Goal: Information Seeking & Learning: Learn about a topic

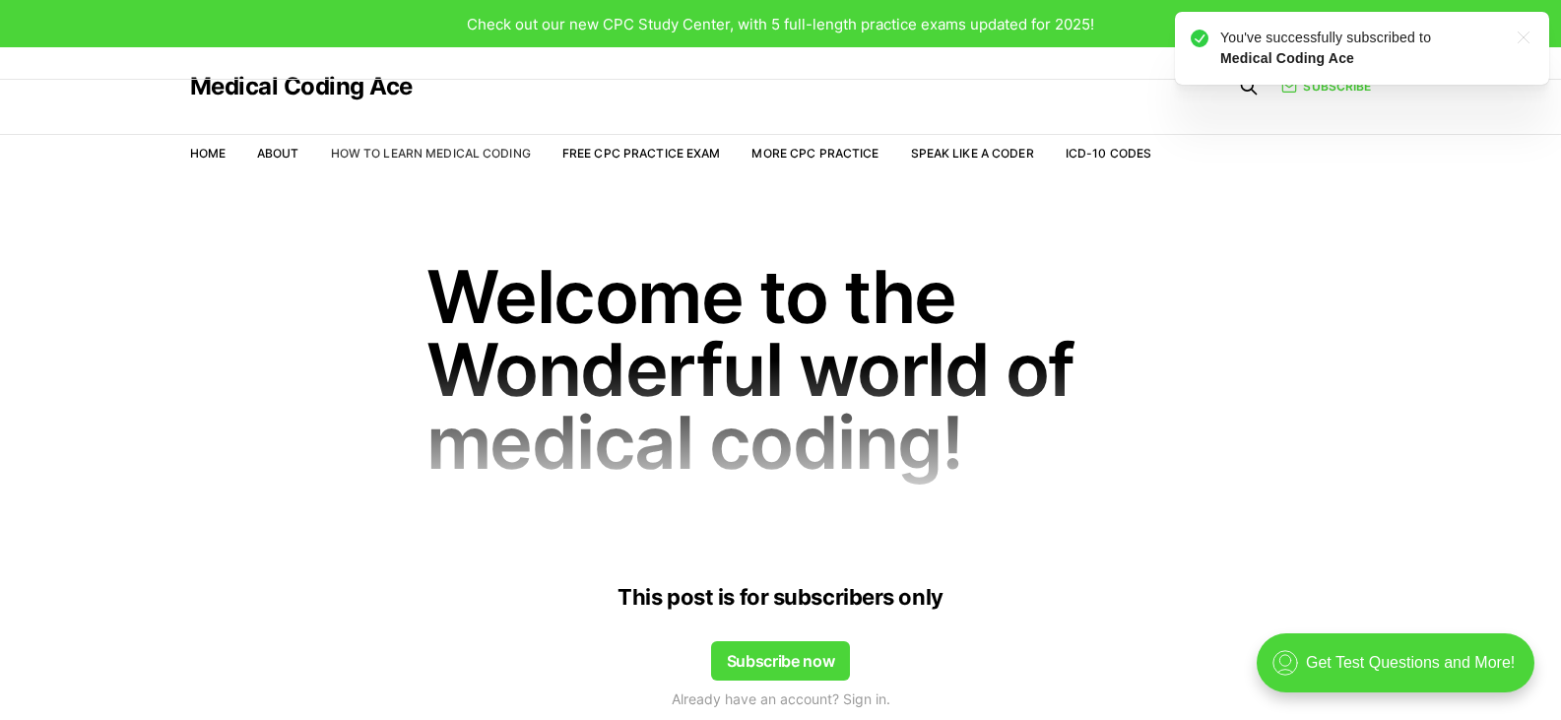
click at [519, 159] on link "How to Learn Medical Coding" at bounding box center [431, 153] width 200 height 15
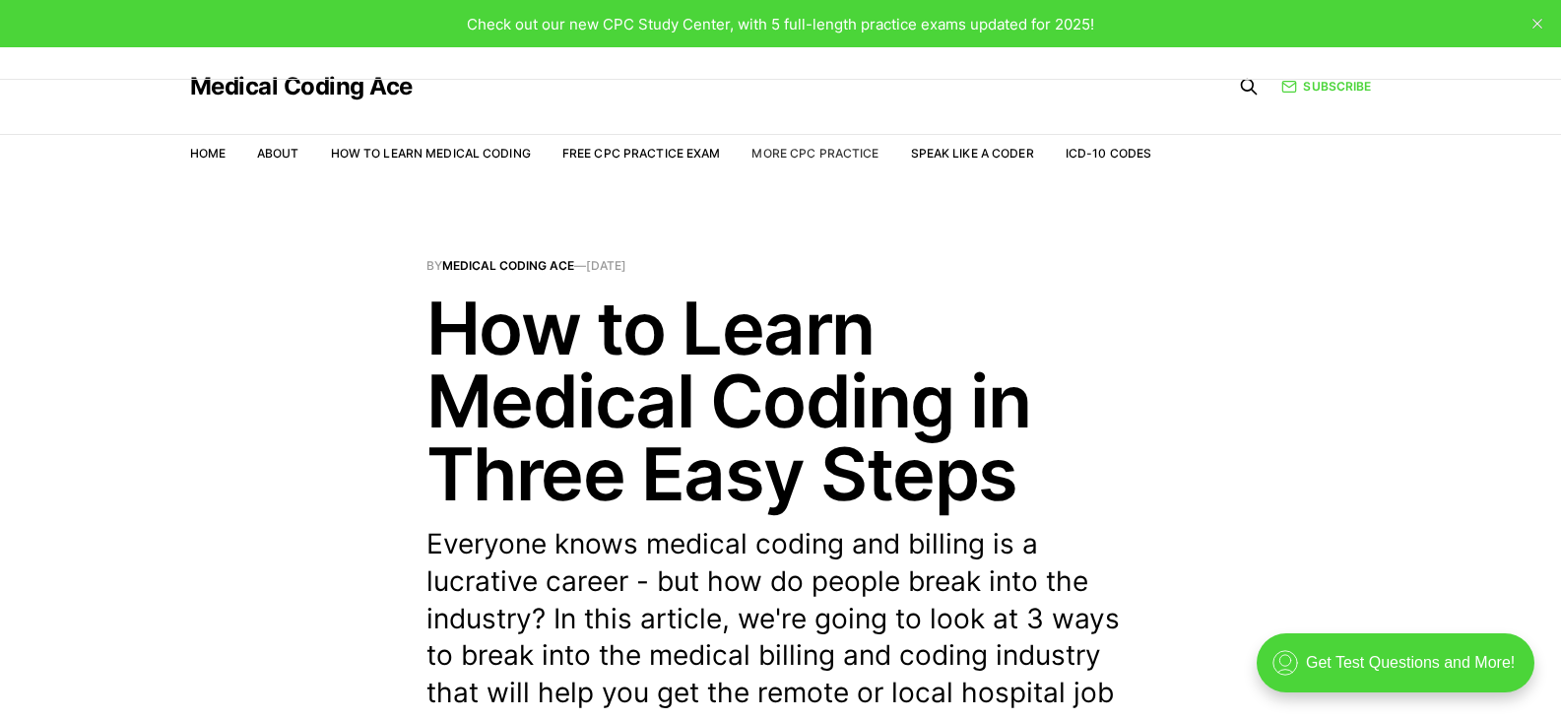
click at [843, 158] on link "More CPC Practice" at bounding box center [814, 153] width 127 height 15
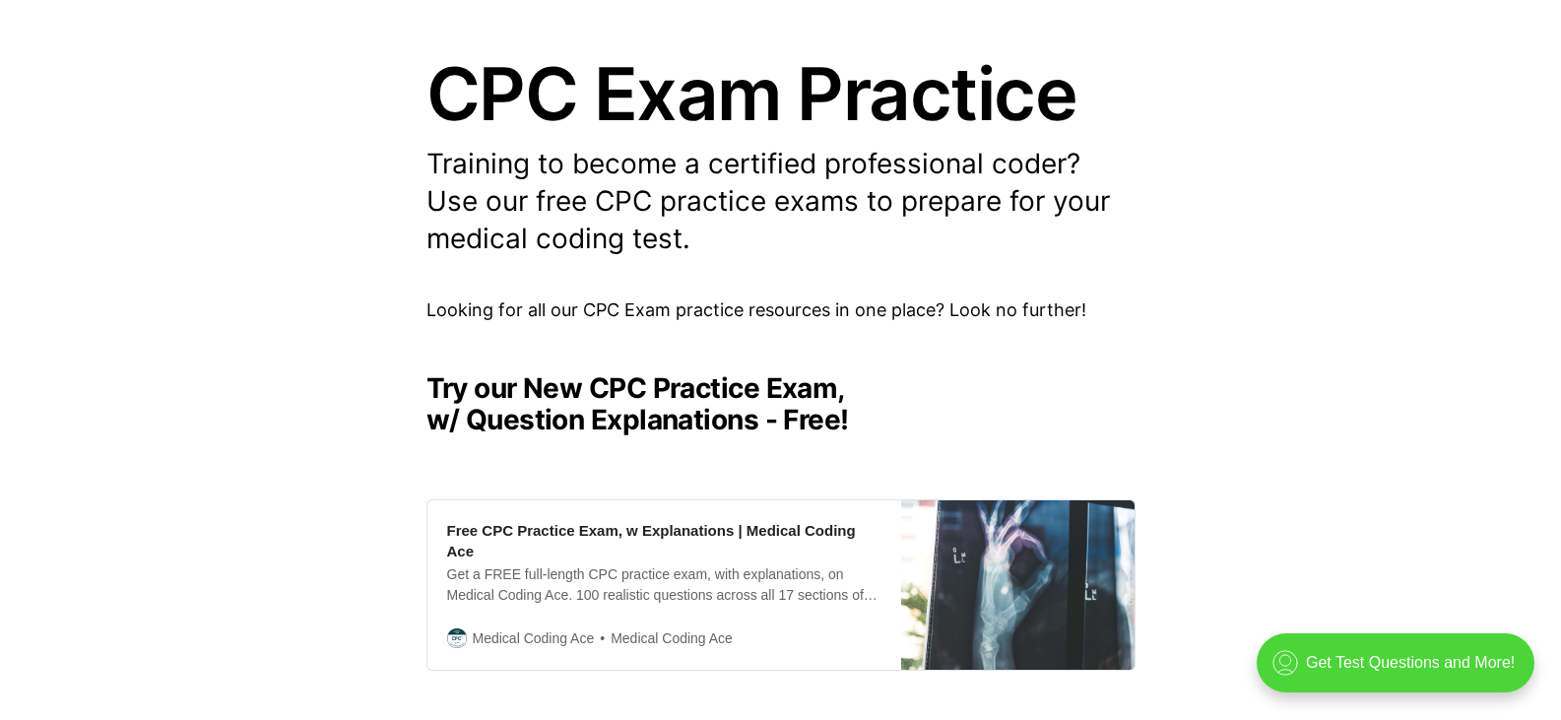
scroll to position [230, 0]
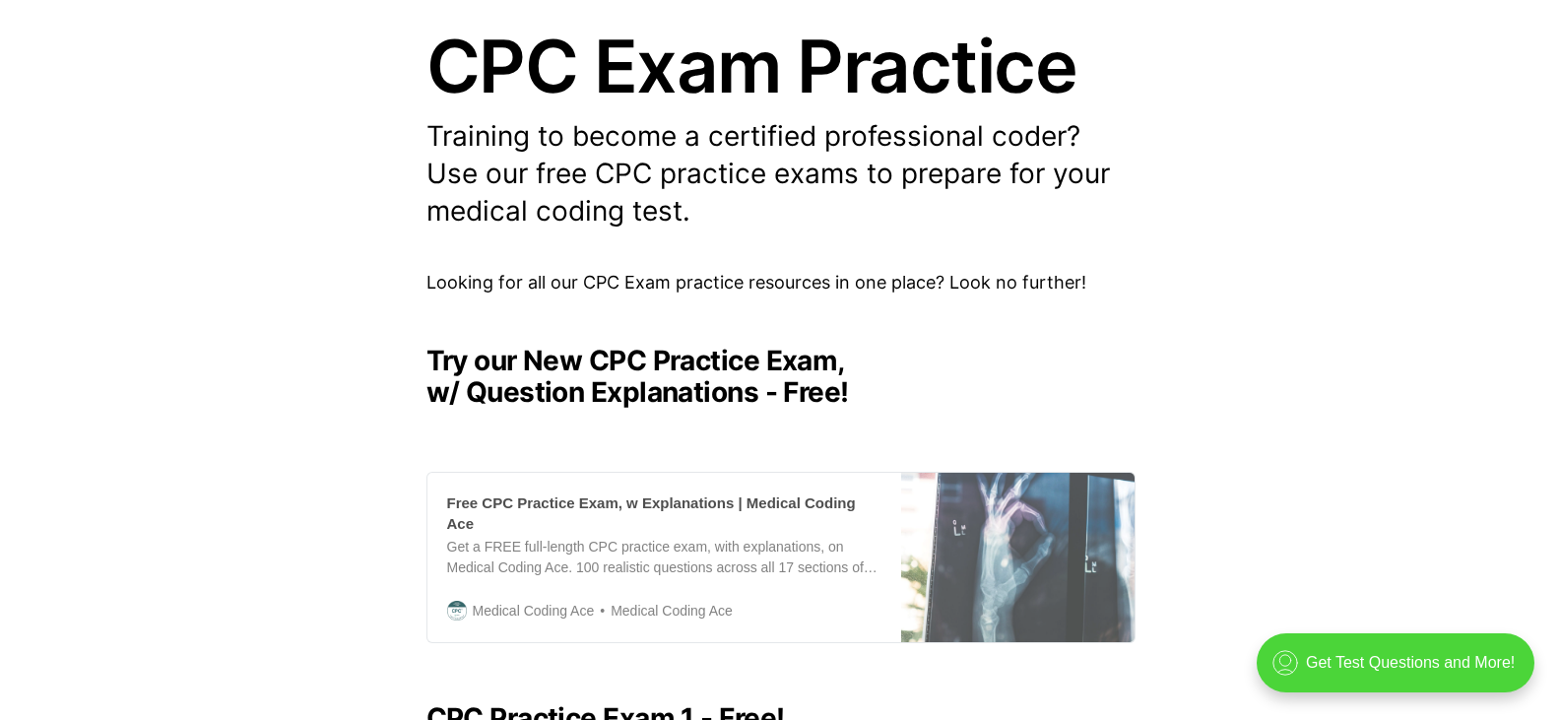
click at [833, 488] on div "Free CPC Practice Exam, w Explanations | Medical Coding Ace Get a FREE full-len…" at bounding box center [664, 557] width 474 height 169
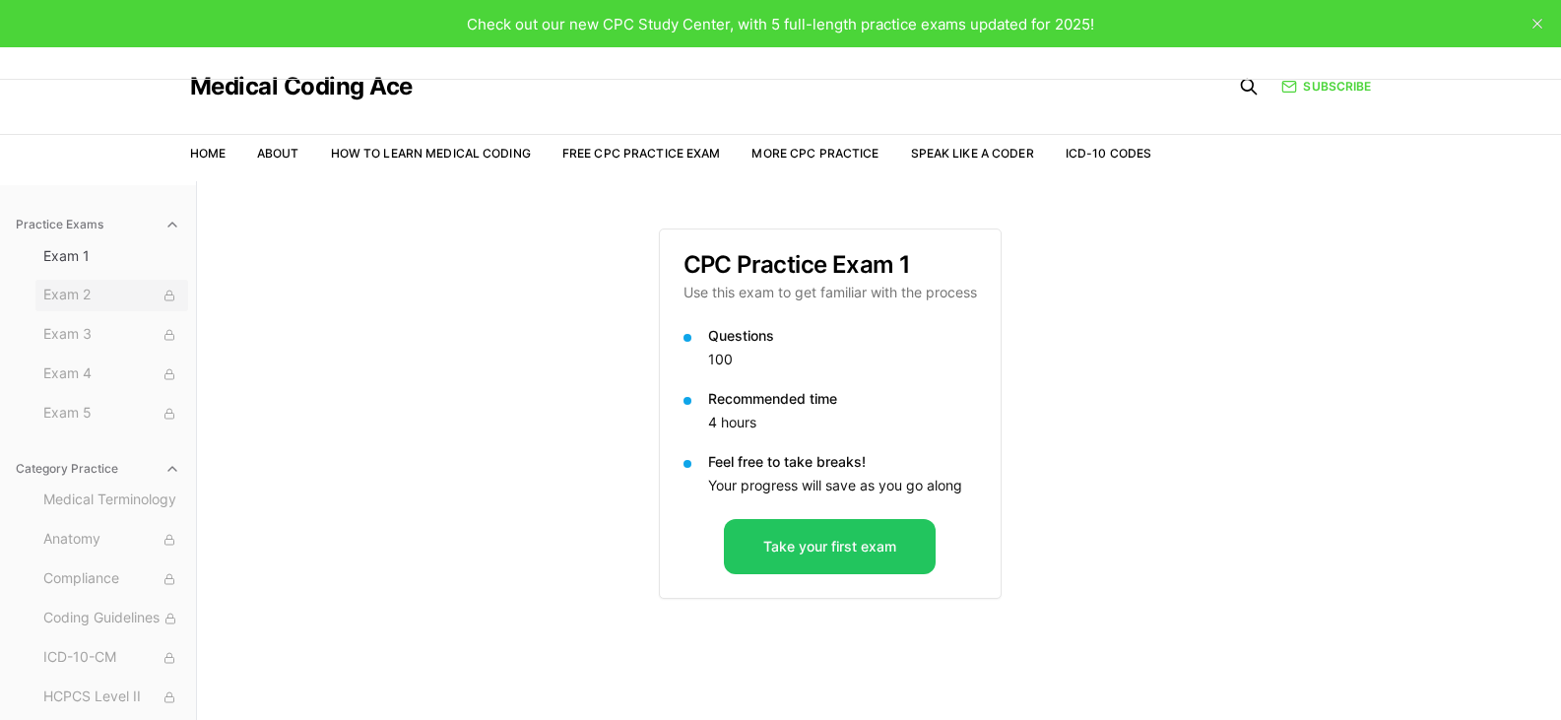
click at [148, 308] on button "Exam 2" at bounding box center [111, 296] width 153 height 32
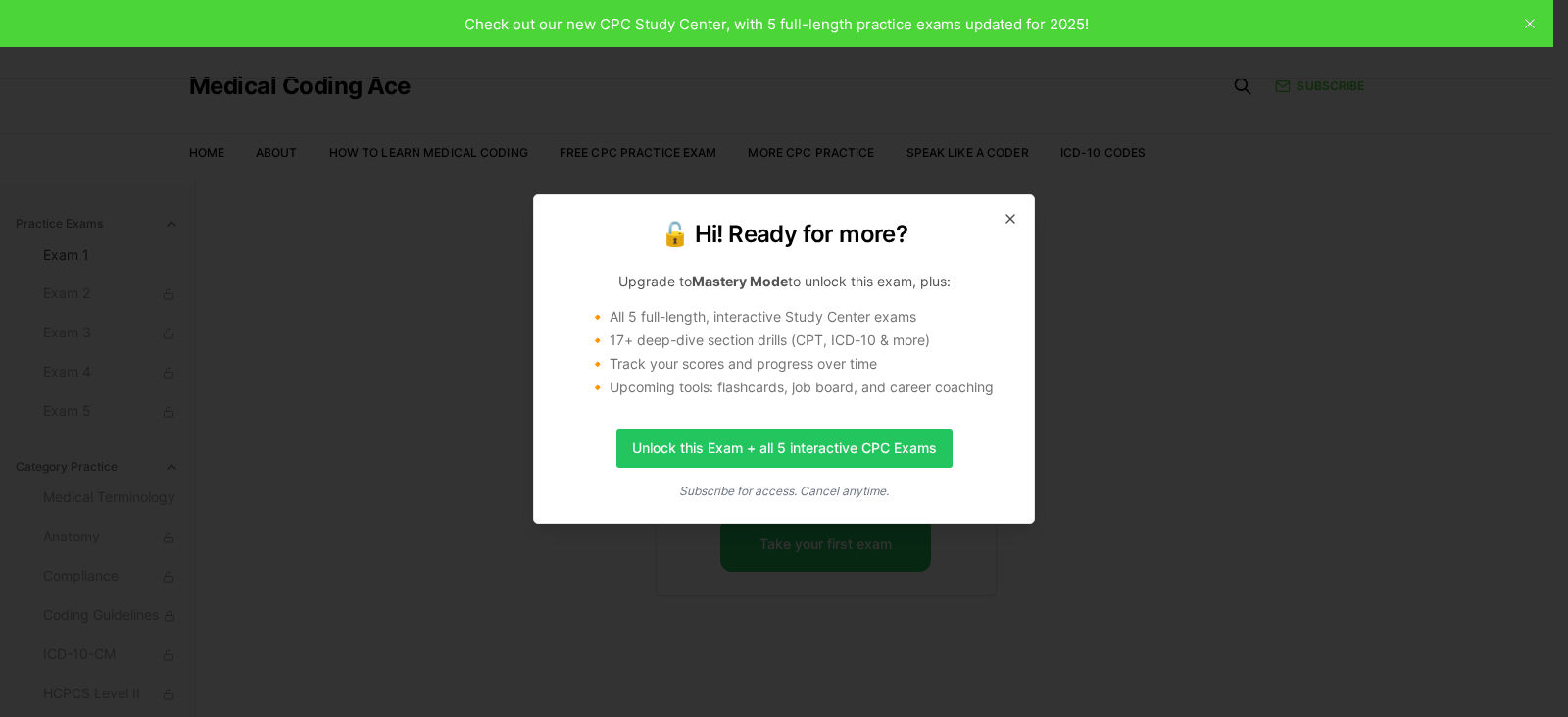
click at [1000, 215] on div "🔓 Hi! Ready for more? Upgrade to Mastery Mode to unlock this exam, plus: 🔸 All …" at bounding box center [784, 358] width 502 height 330
click at [1025, 217] on div "🔓 Hi! Ready for more? Upgrade to Mastery Mode to unlock this exam, plus: 🔸 All …" at bounding box center [784, 358] width 502 height 330
click at [1014, 217] on icon "button" at bounding box center [1010, 219] width 16 height 16
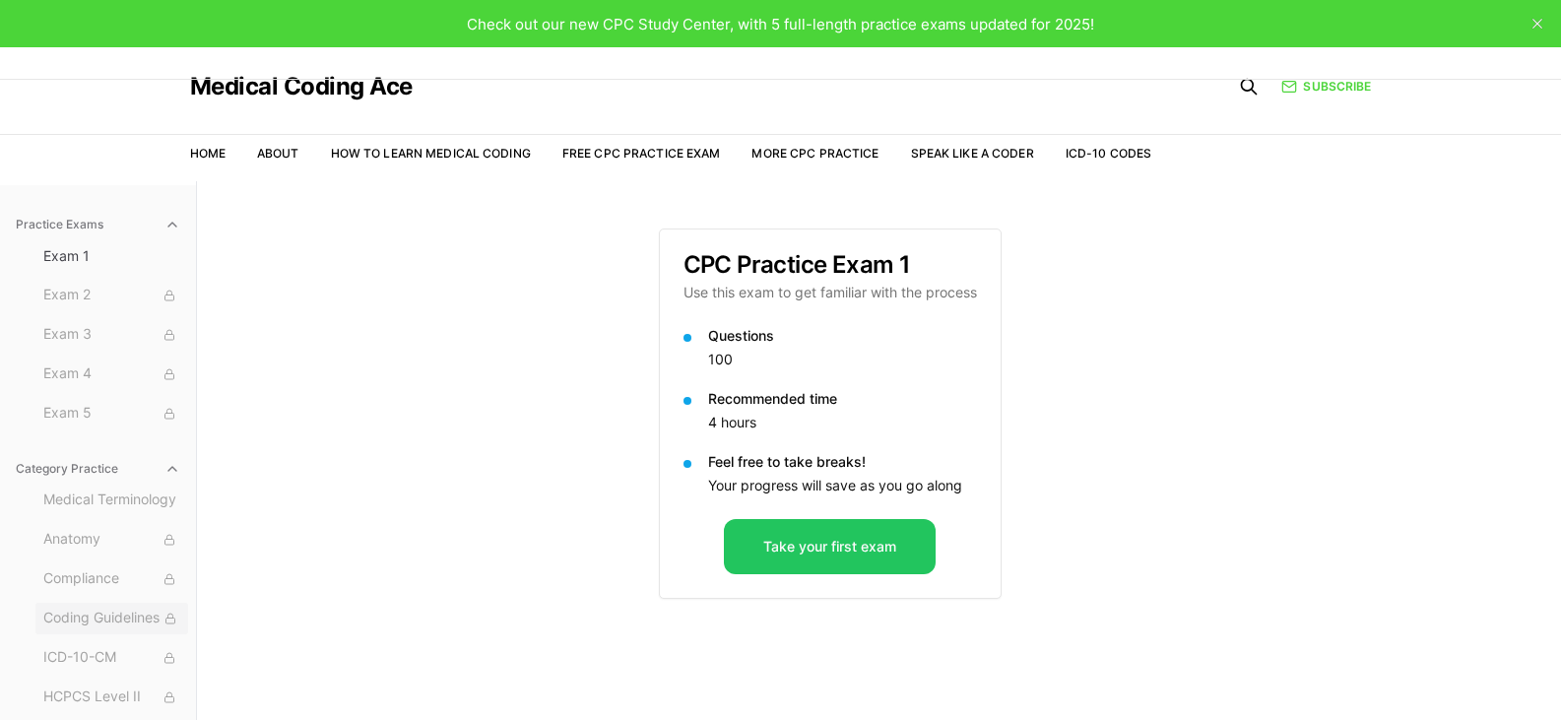
click at [108, 627] on span "Coding Guidelines" at bounding box center [111, 618] width 137 height 22
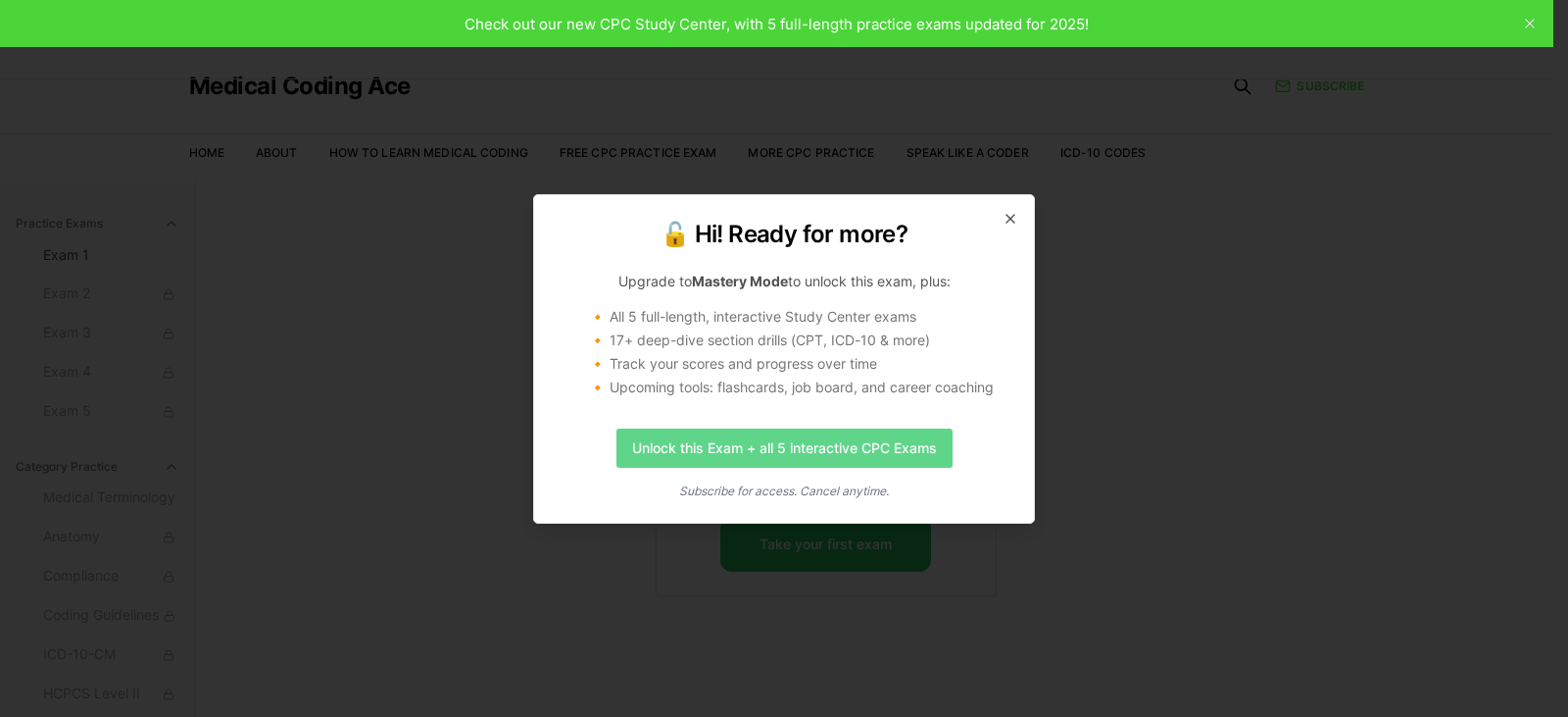
click at [884, 437] on link "Unlock this Exam + all 5 interactive CPC Exams" at bounding box center [784, 447] width 336 height 39
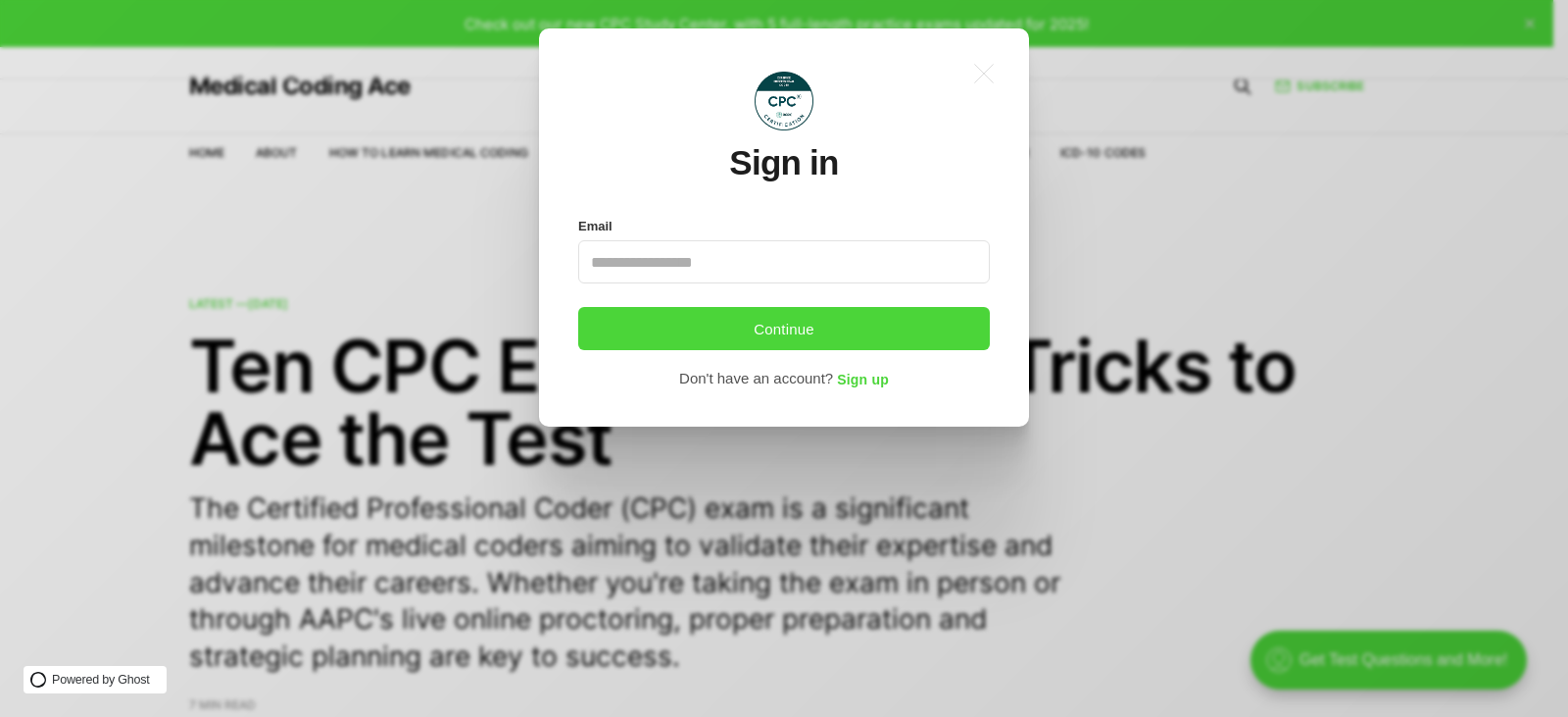
click at [845, 279] on input "Email" at bounding box center [784, 261] width 412 height 43
type input "*"
click at [992, 70] on icon ".a{fill:none;stroke:currentColor;stroke-linecap:round;stroke-linejoin:round;str…" at bounding box center [984, 73] width 43 height 43
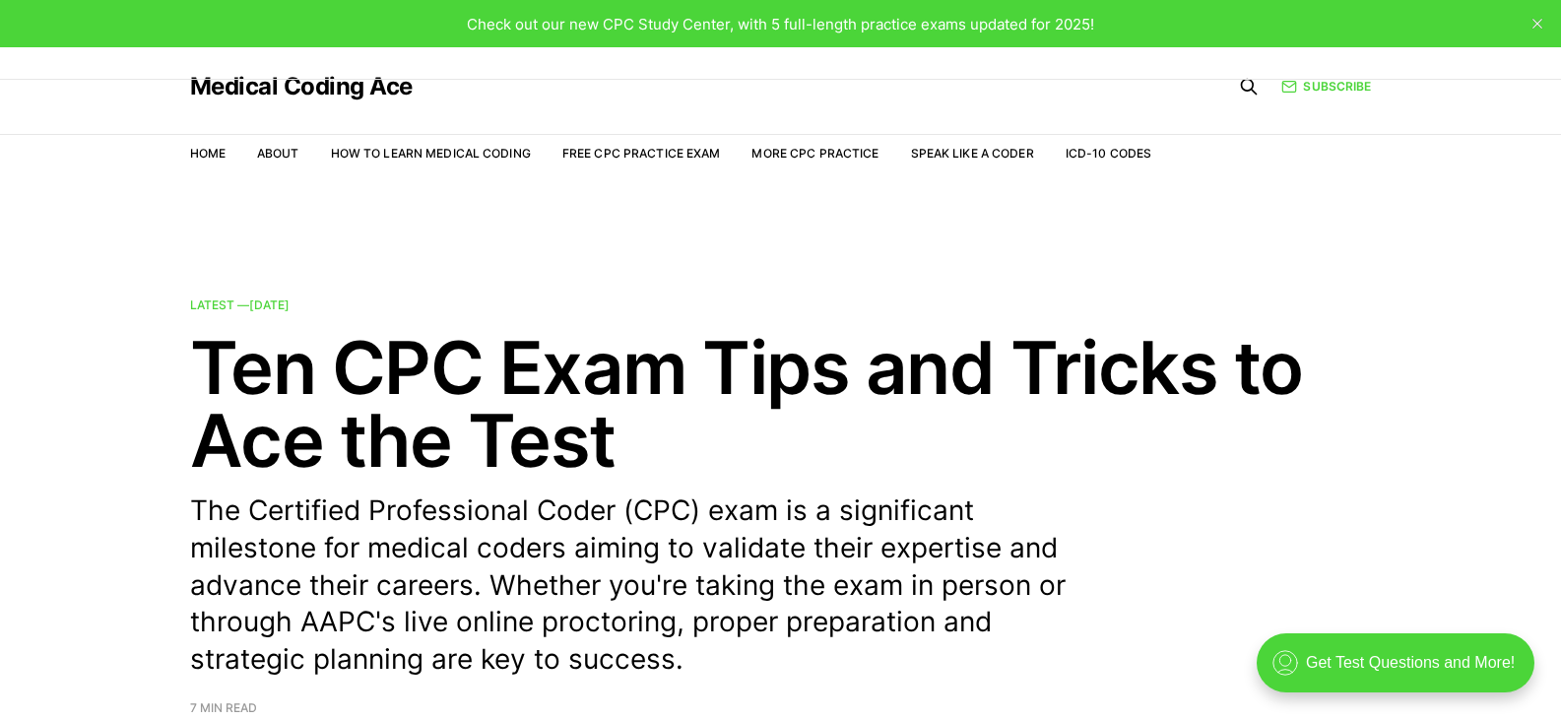
click at [794, 143] on nav "Home About How to Learn Medical Coding Free CPC Practice Exam More CPC Practice…" at bounding box center [671, 153] width 962 height 55
click at [796, 157] on link "More CPC Practice" at bounding box center [814, 153] width 127 height 15
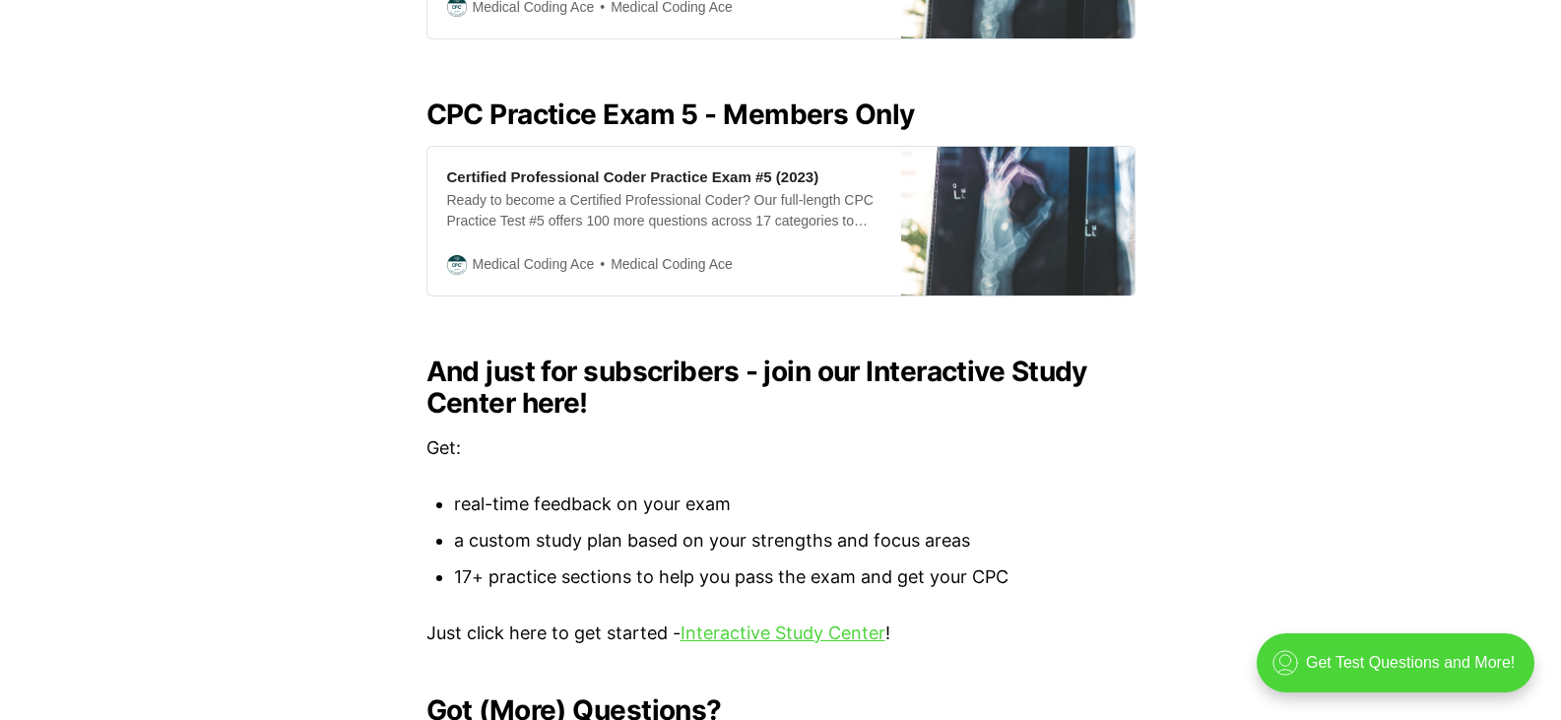
scroll to position [1884, 0]
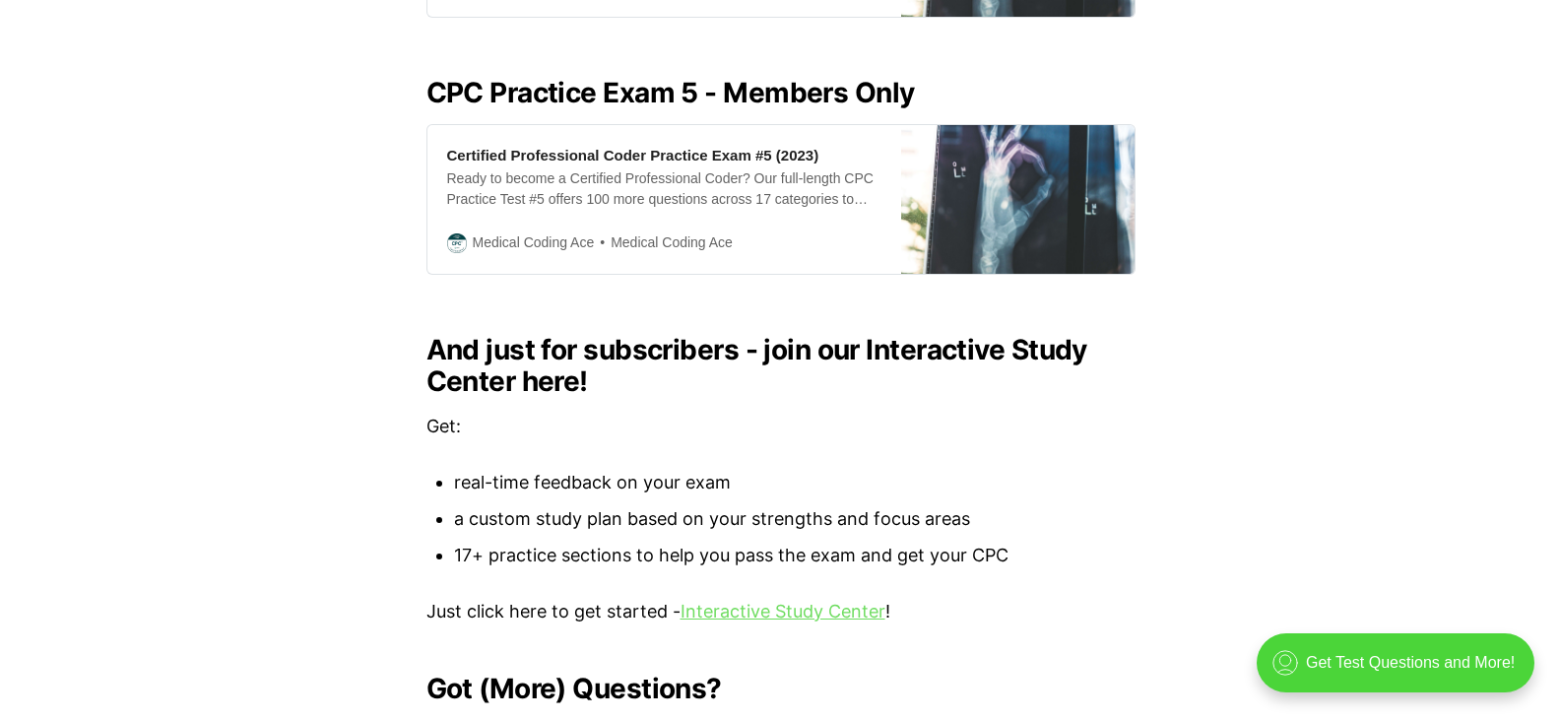
click at [823, 601] on link "Interactive Study Center" at bounding box center [782, 611] width 205 height 21
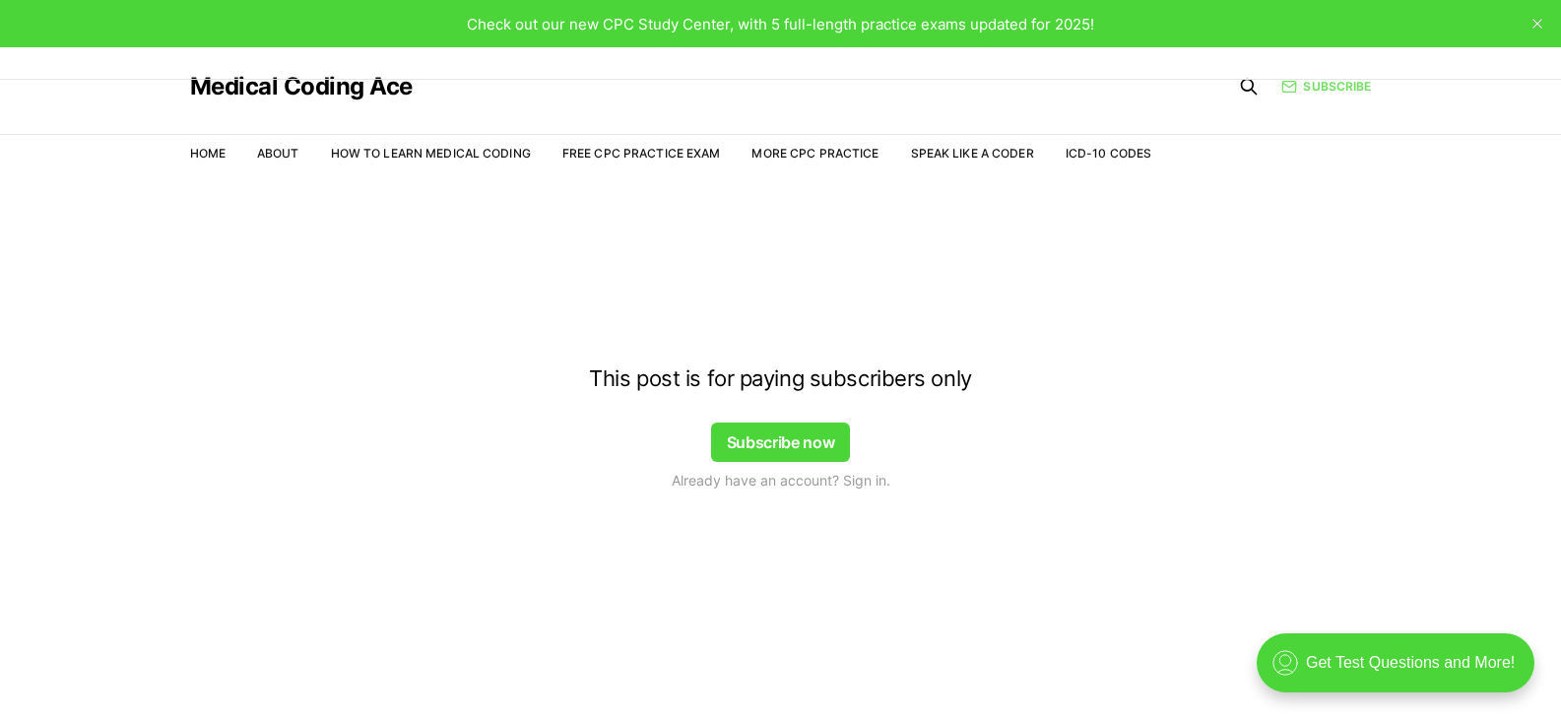
click at [1356, 86] on link "Subscribe" at bounding box center [1326, 87] width 90 height 18
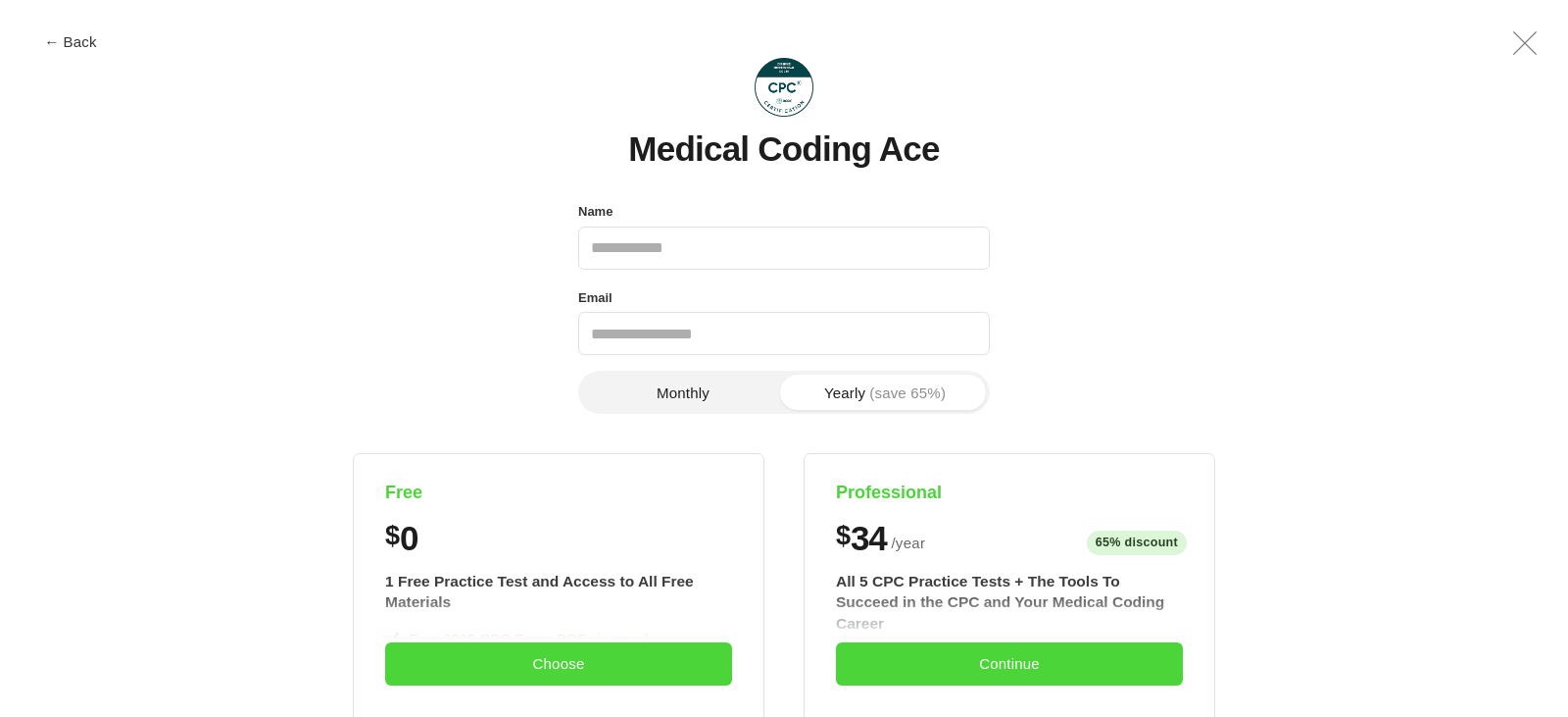
click at [1531, 24] on icon ".a{fill:none;stroke:currentColor;stroke-linecap:round;stroke-linejoin:round;str…" at bounding box center [1524, 43] width 47 height 47
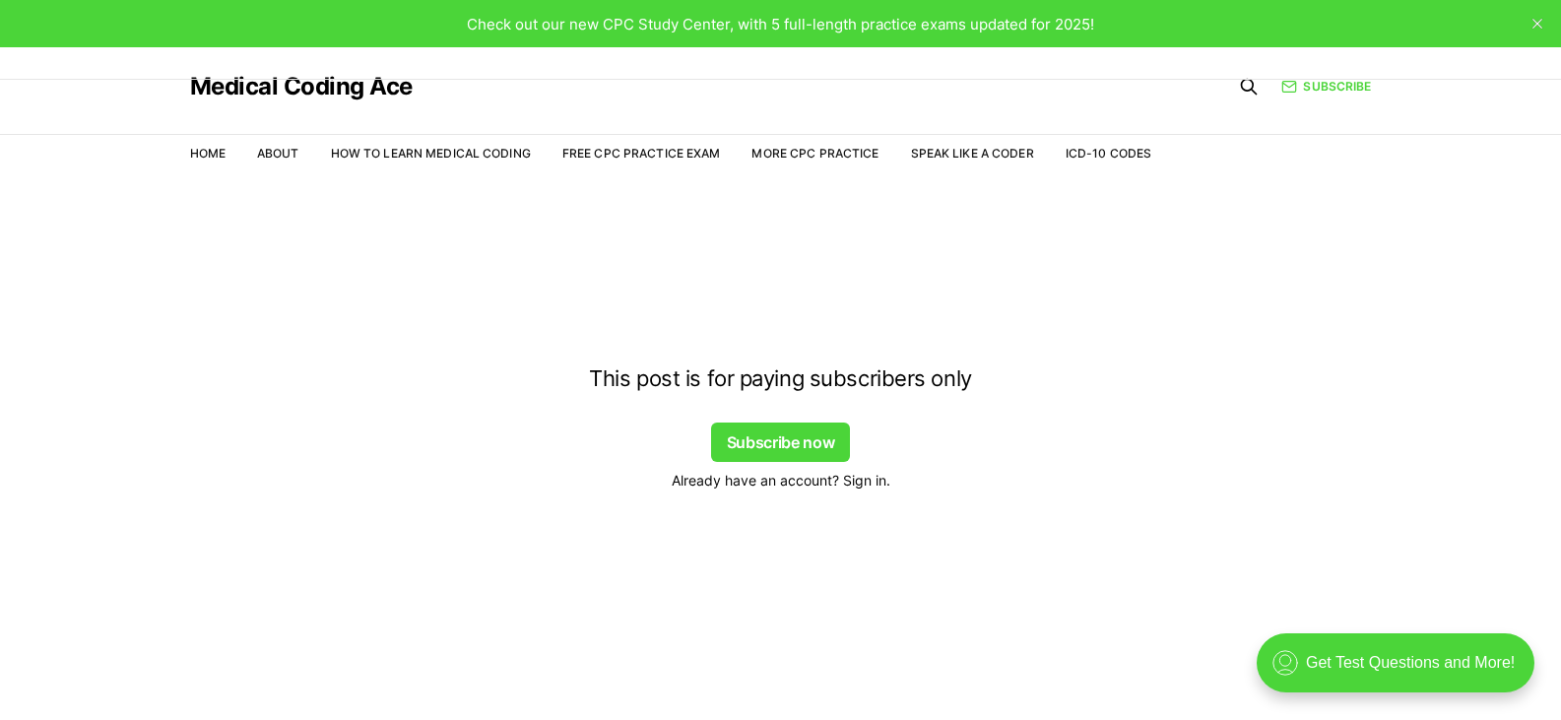
click at [870, 482] on span "Already have an account? Sign in." at bounding box center [780, 480] width 219 height 21
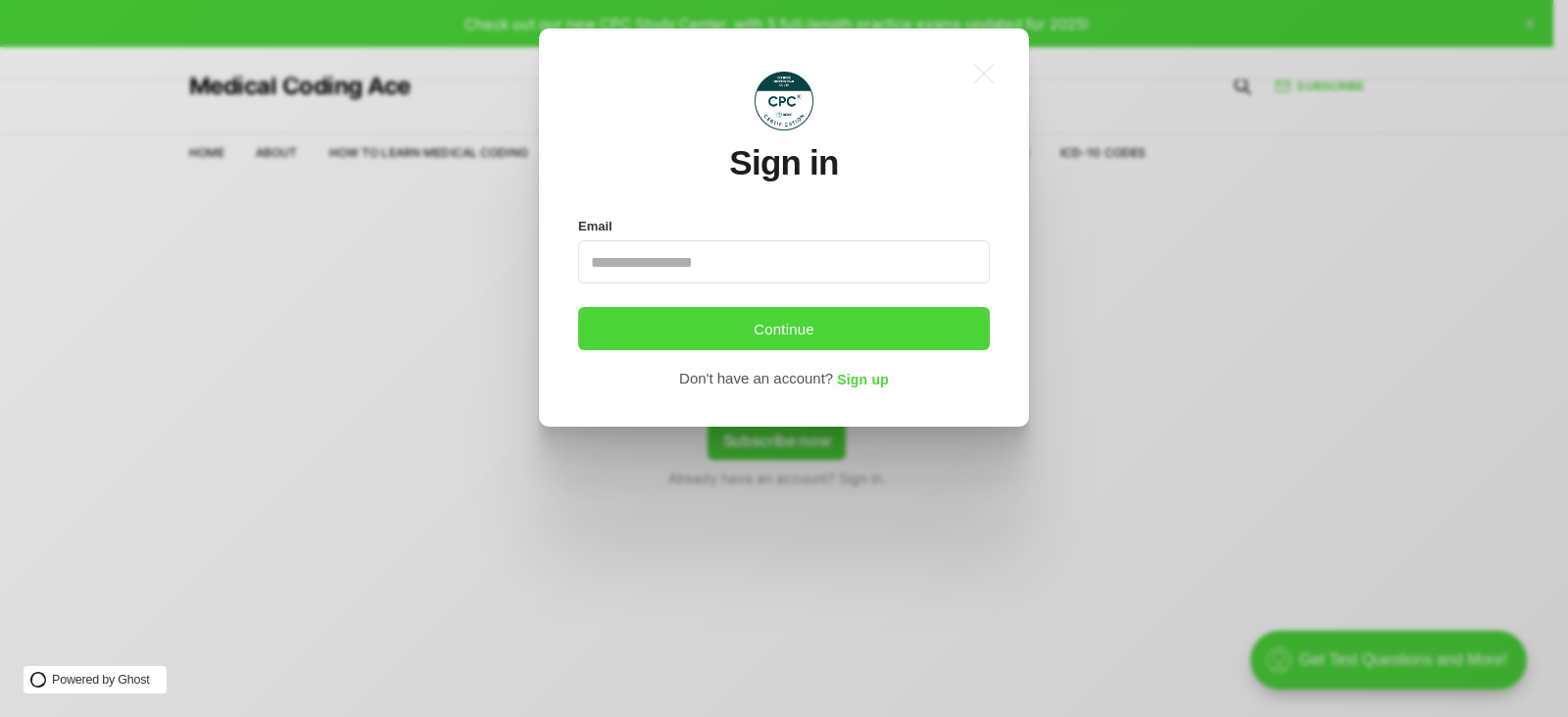
click at [847, 267] on input "Email" at bounding box center [784, 261] width 412 height 43
type input "*"
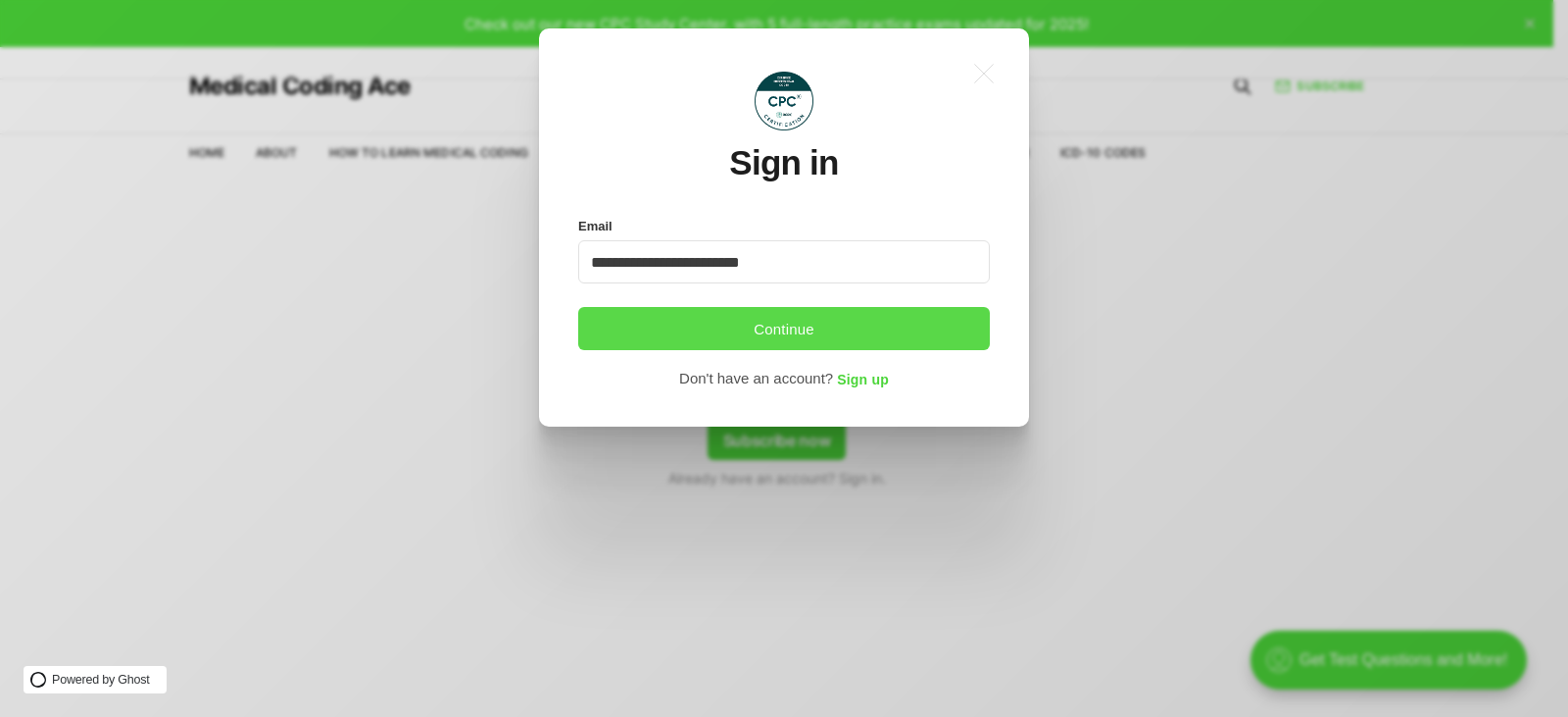
type input "**********"
click at [836, 315] on button "Continue" at bounding box center [784, 328] width 412 height 43
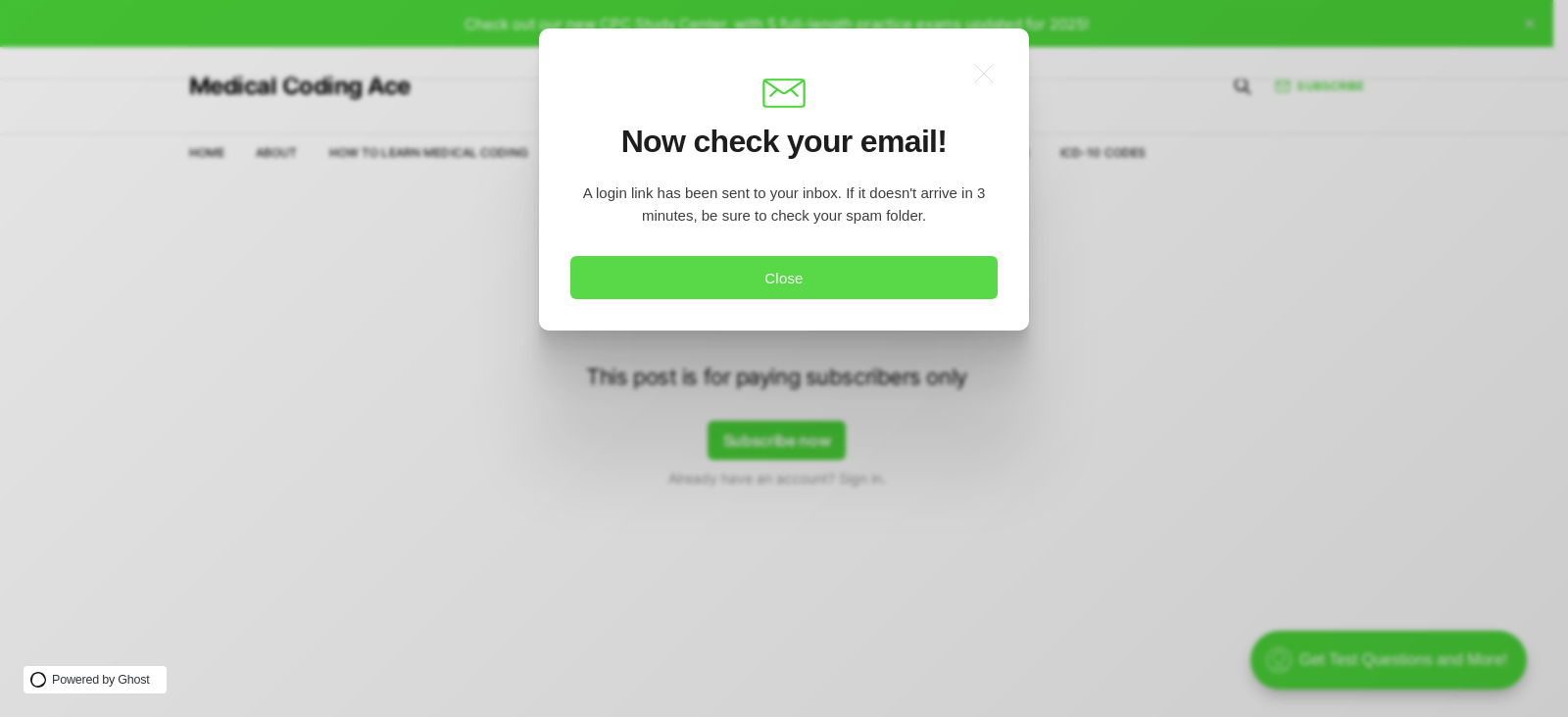
click at [848, 285] on button "Close" at bounding box center [784, 277] width 427 height 43
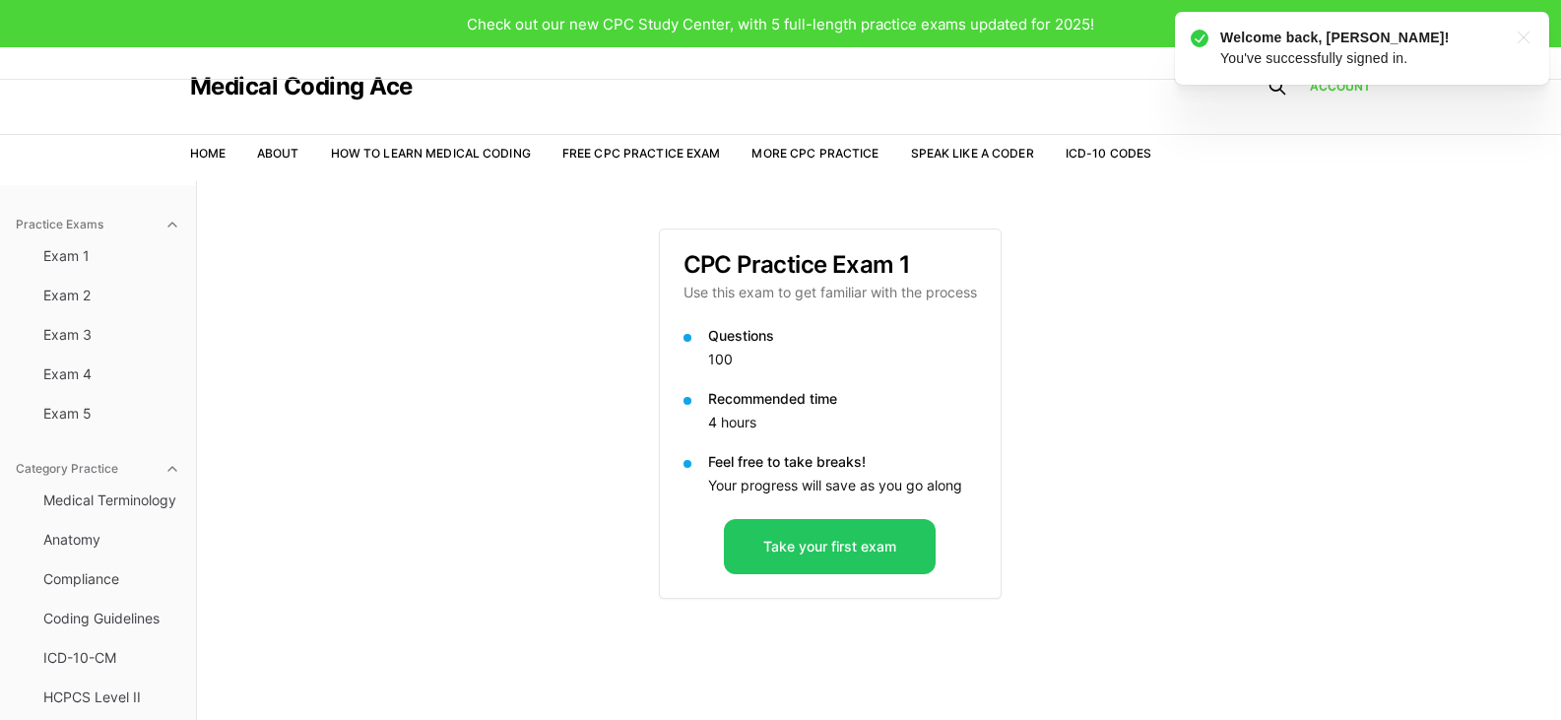
click at [834, 145] on li "More CPC Practice" at bounding box center [814, 154] width 127 height 18
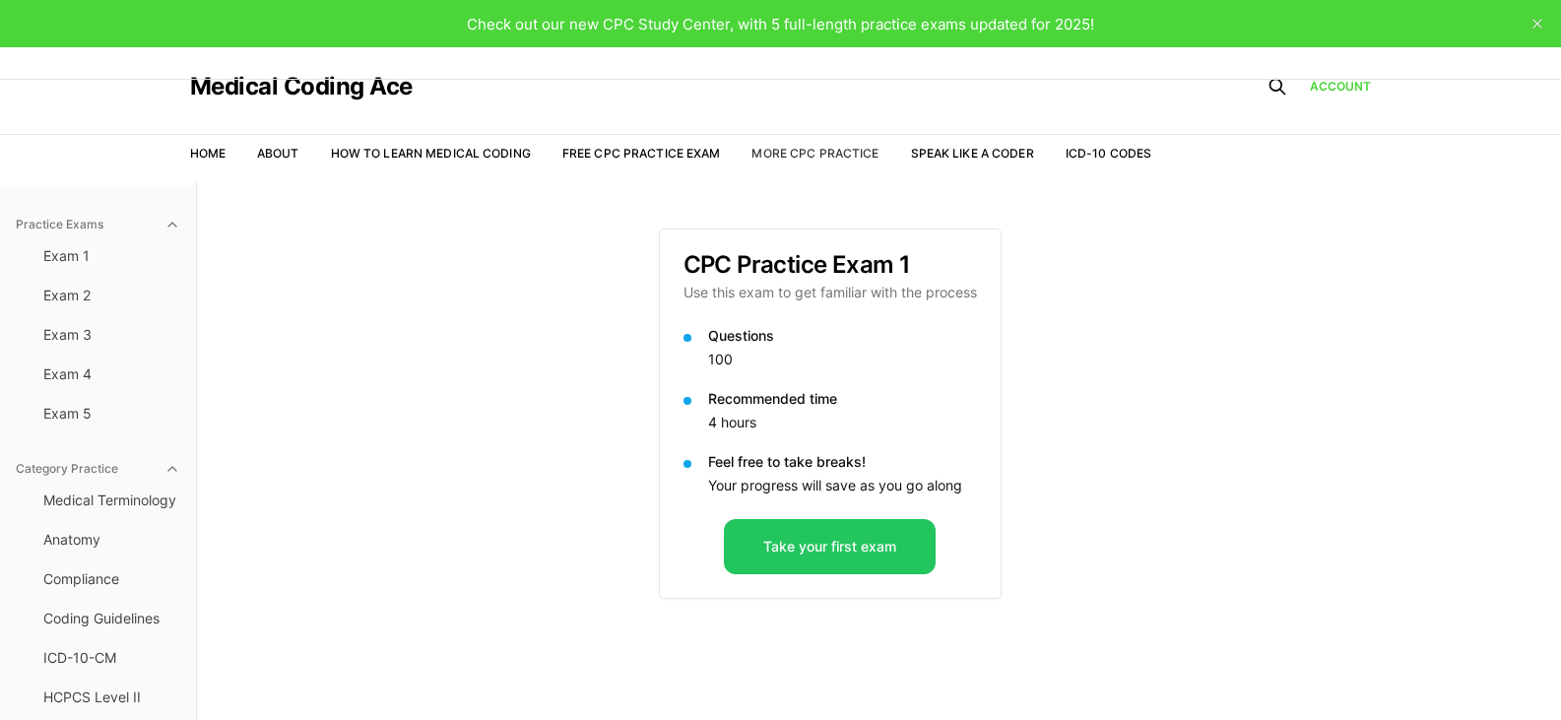
click at [834, 151] on link "More CPC Practice" at bounding box center [814, 153] width 127 height 15
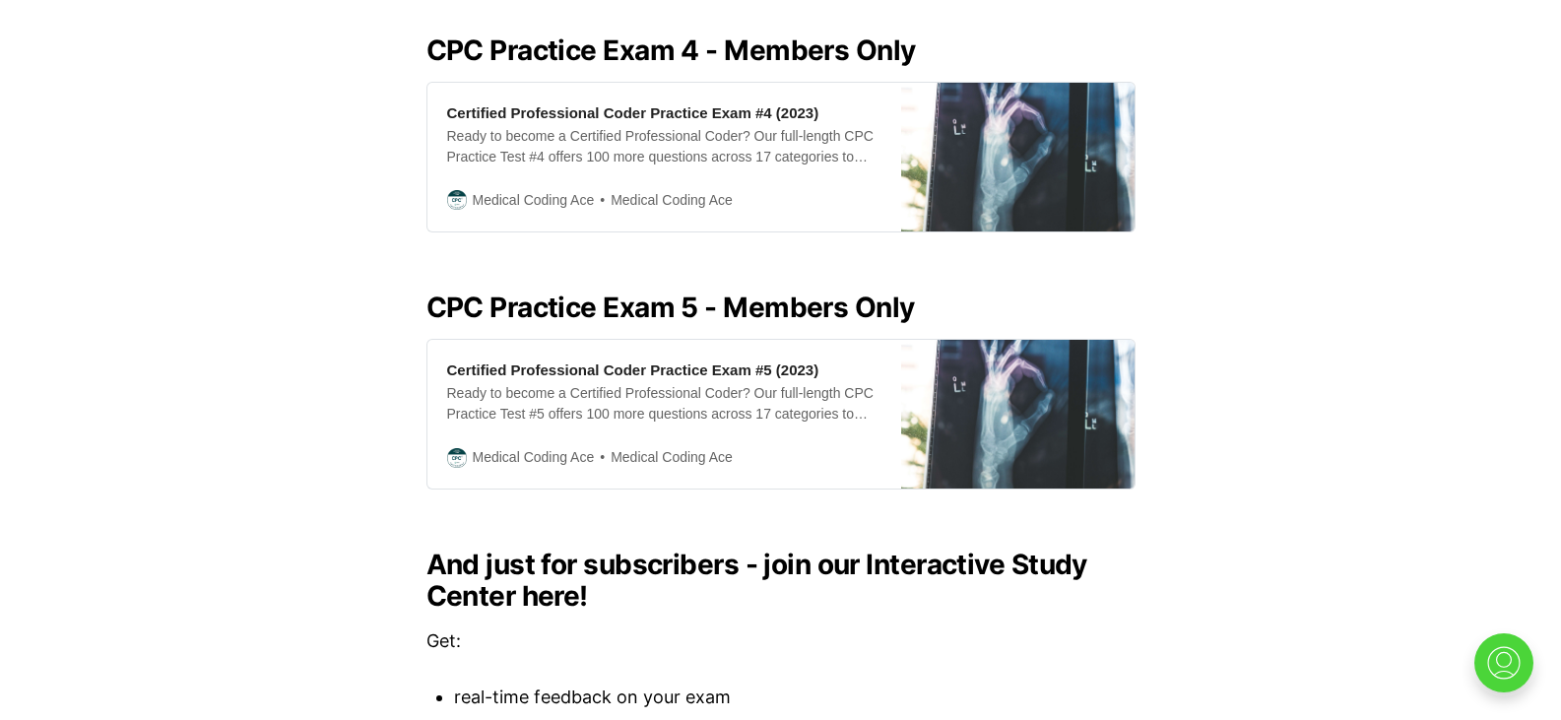
scroll to position [1652, 0]
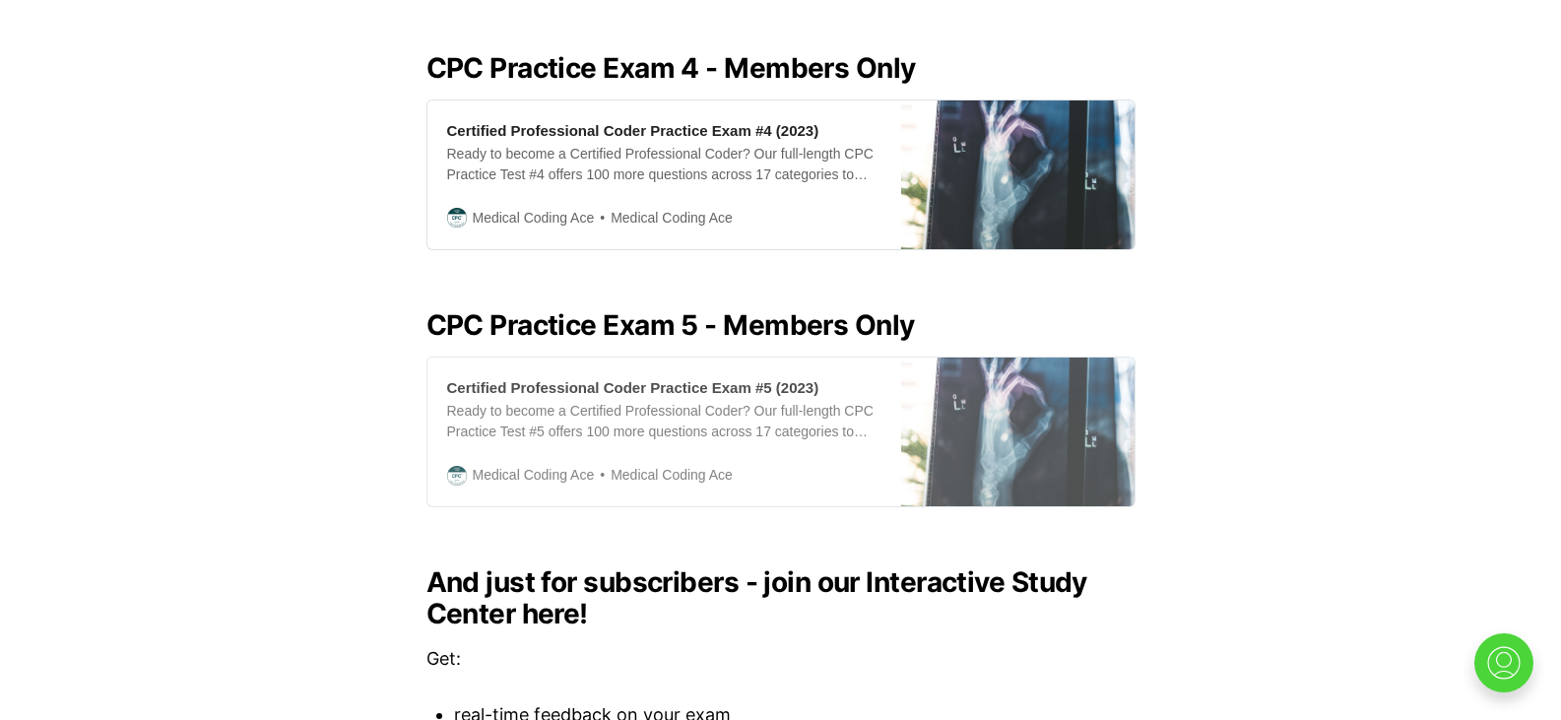
click at [817, 464] on div "Medical Coding Ace Medical Coding Ace" at bounding box center [664, 475] width 434 height 23
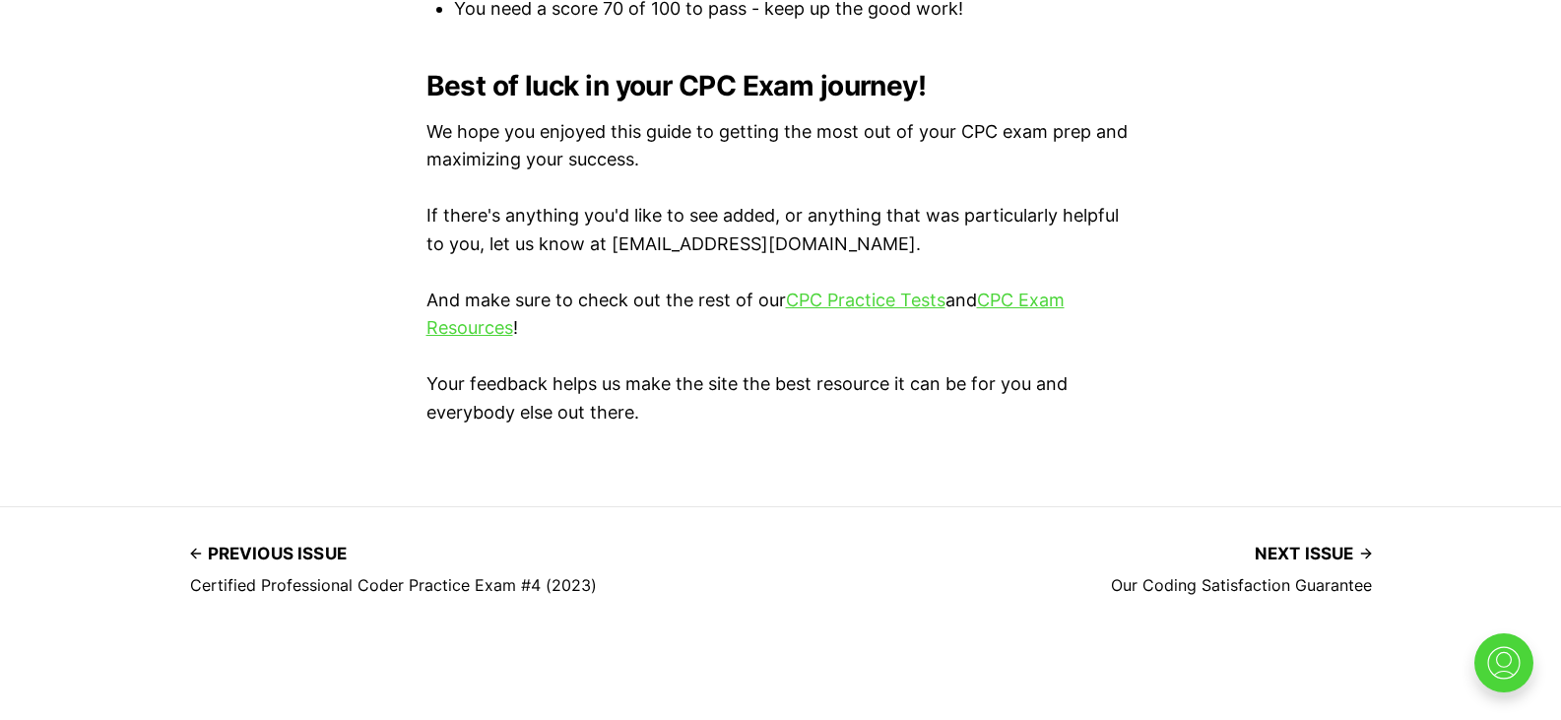
scroll to position [1763, 0]
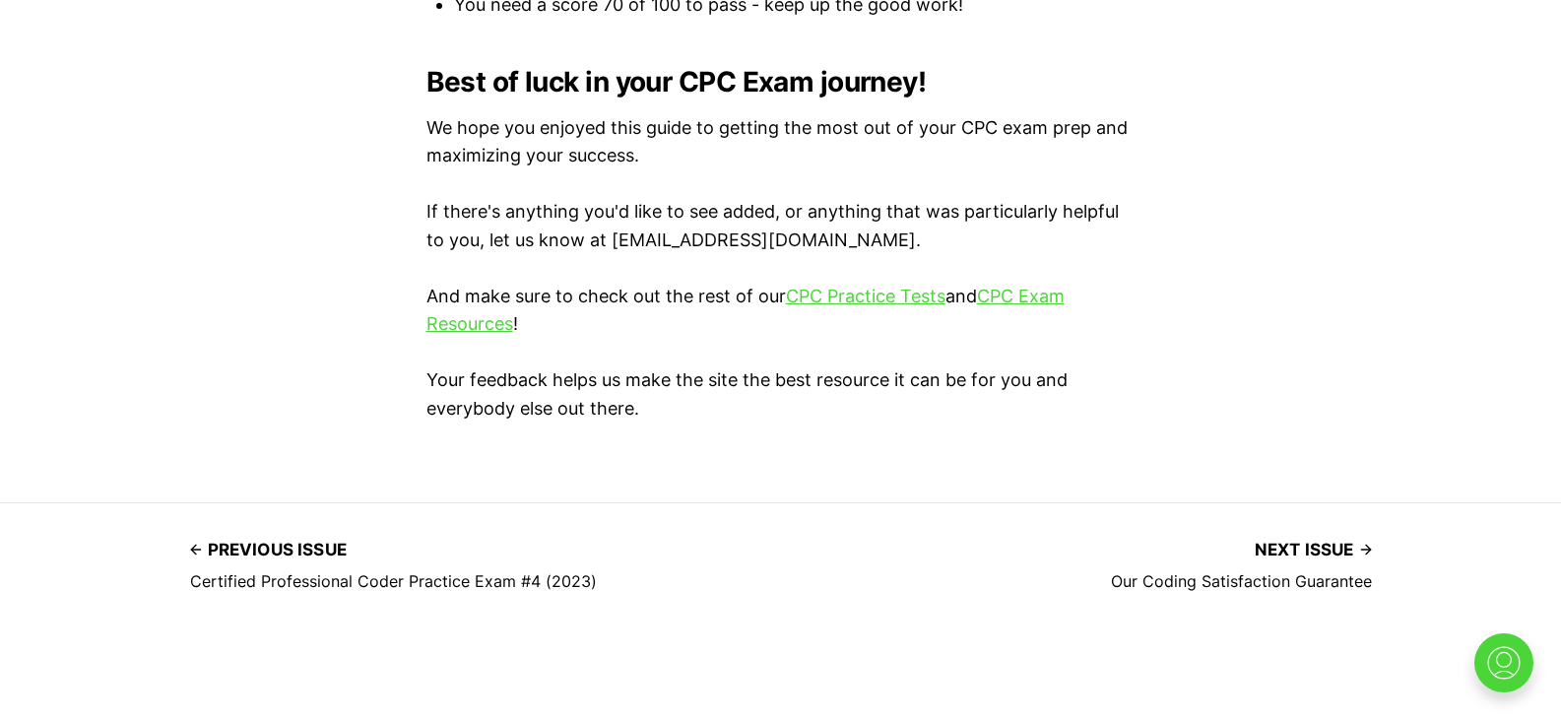
click at [858, 285] on p "And make sure to check out the rest of our CPC Practice Tests and CPC Exam Reso…" at bounding box center [780, 311] width 709 height 57
click at [860, 297] on link "CPC Practice Tests" at bounding box center [865, 296] width 159 height 21
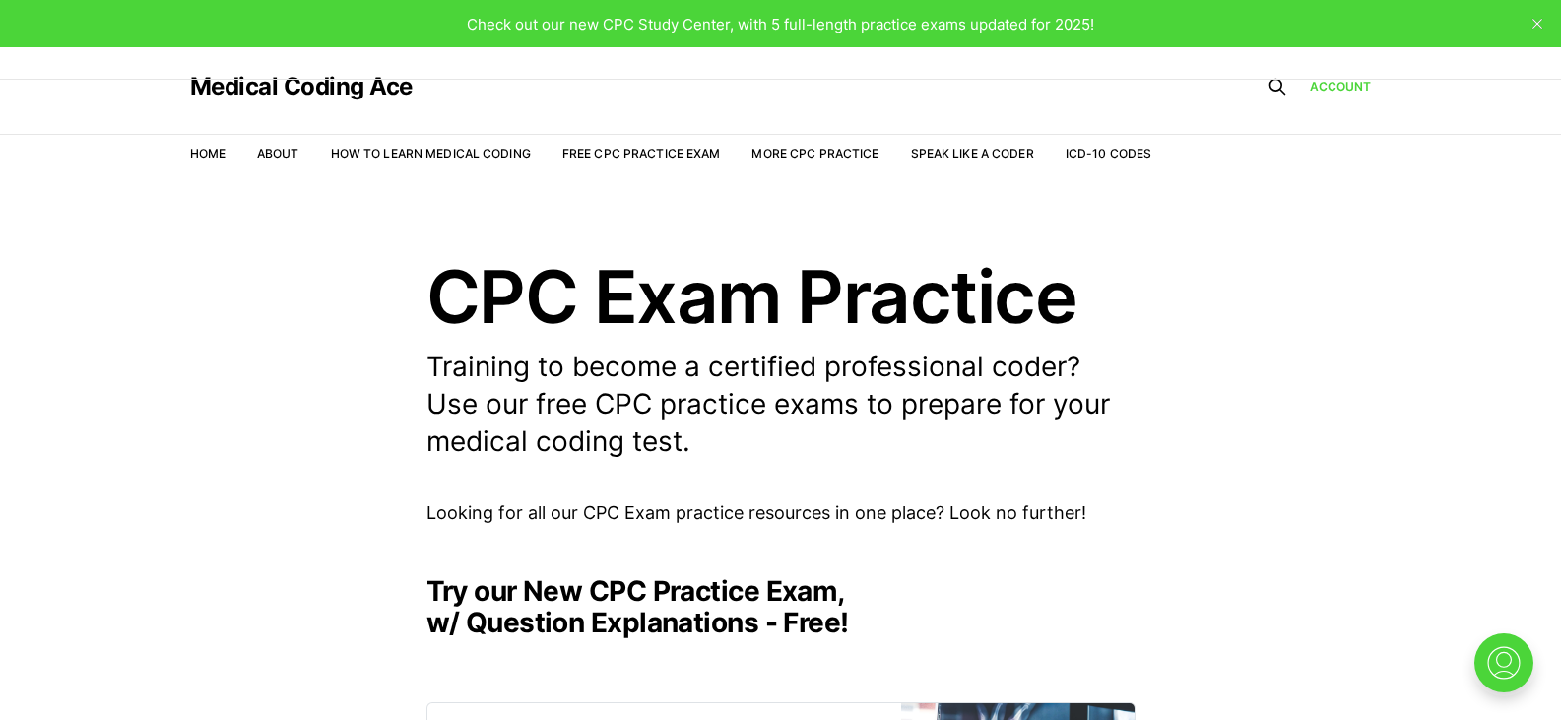
click at [611, 142] on nav "Home About How to Learn Medical Coding Free CPC Practice Exam More CPC Practice…" at bounding box center [671, 153] width 962 height 55
click at [611, 144] on li "Free CPC Practice Exam" at bounding box center [641, 153] width 159 height 19
click at [612, 150] on link "Free CPC Practice Exam" at bounding box center [641, 153] width 159 height 15
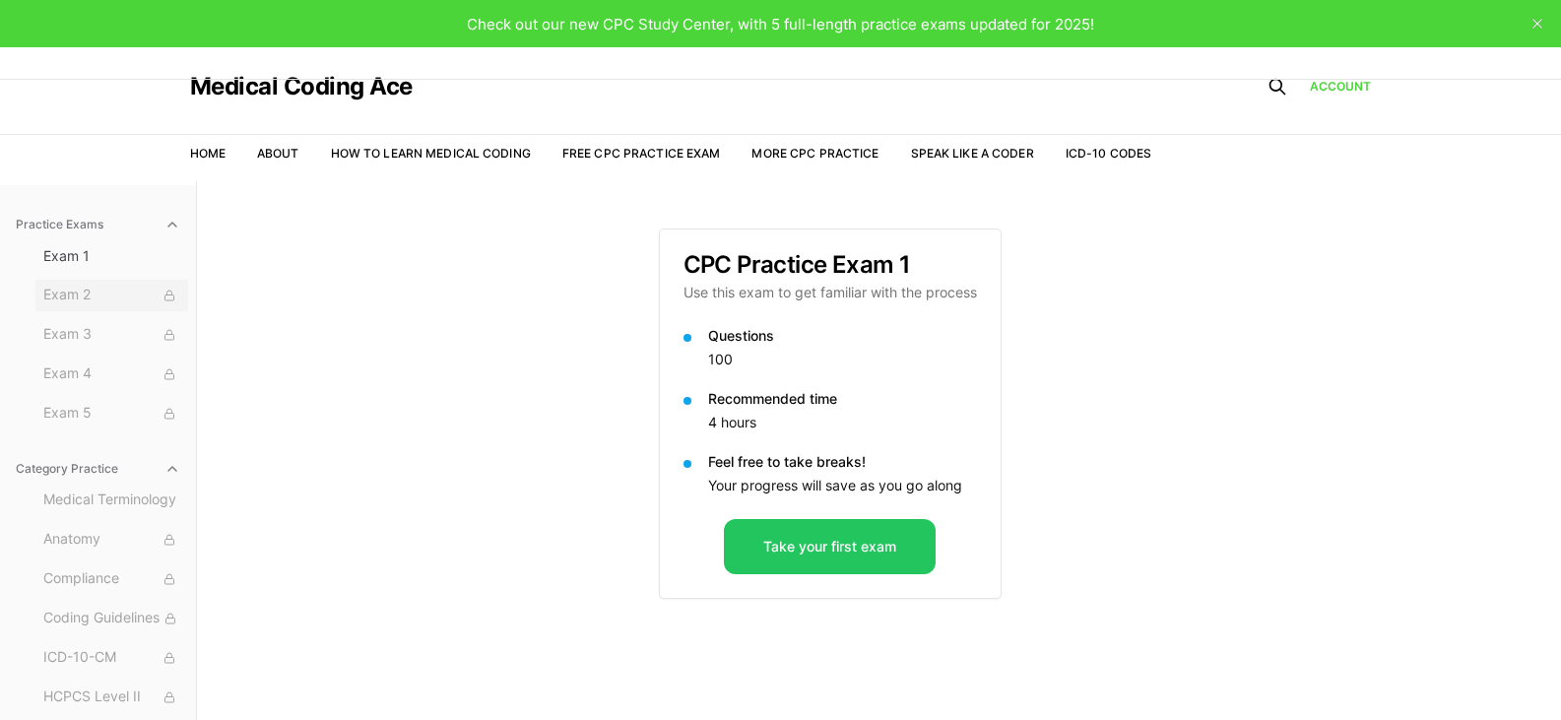
click at [163, 290] on icon at bounding box center [169, 295] width 12 height 12
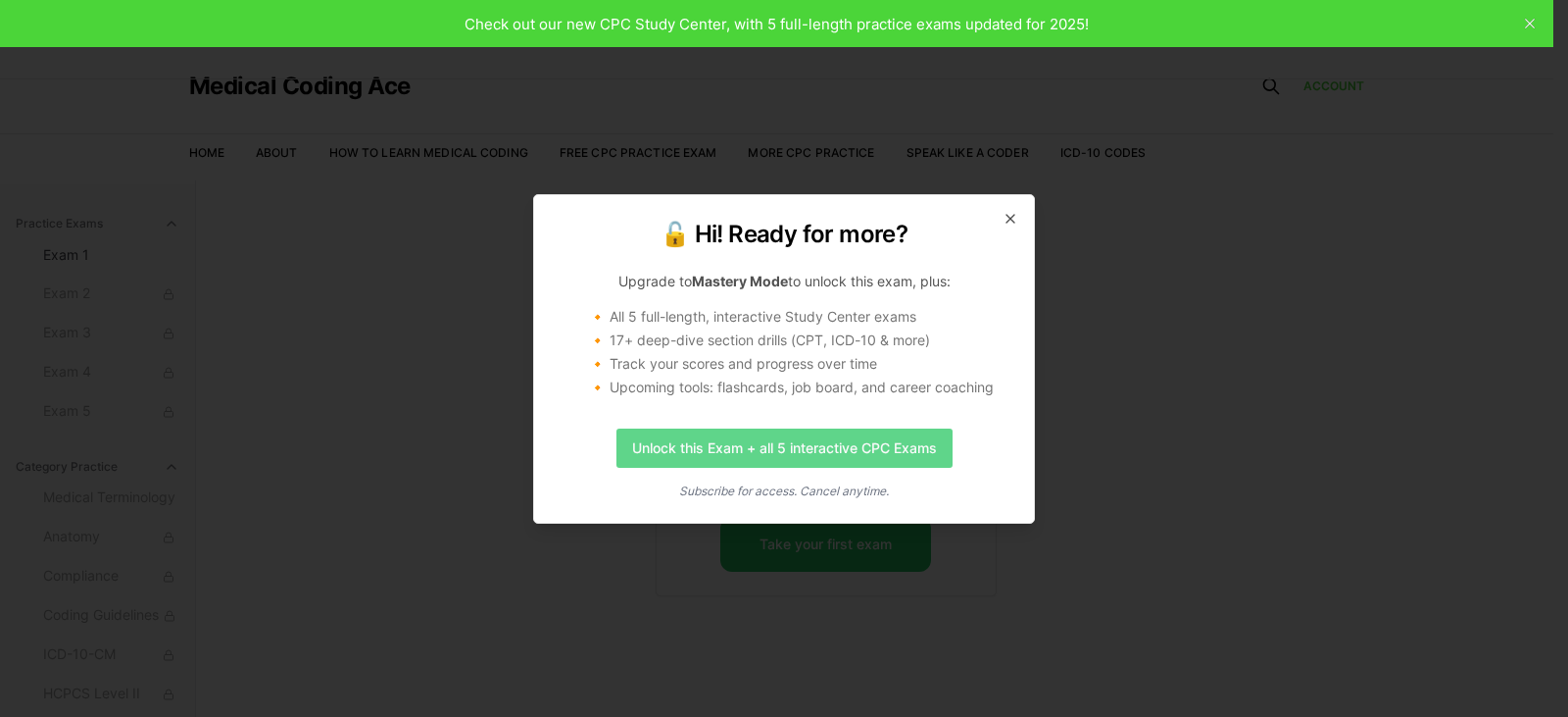
click at [870, 454] on link "Unlock this Exam + all 5 interactive CPC Exams" at bounding box center [784, 447] width 336 height 39
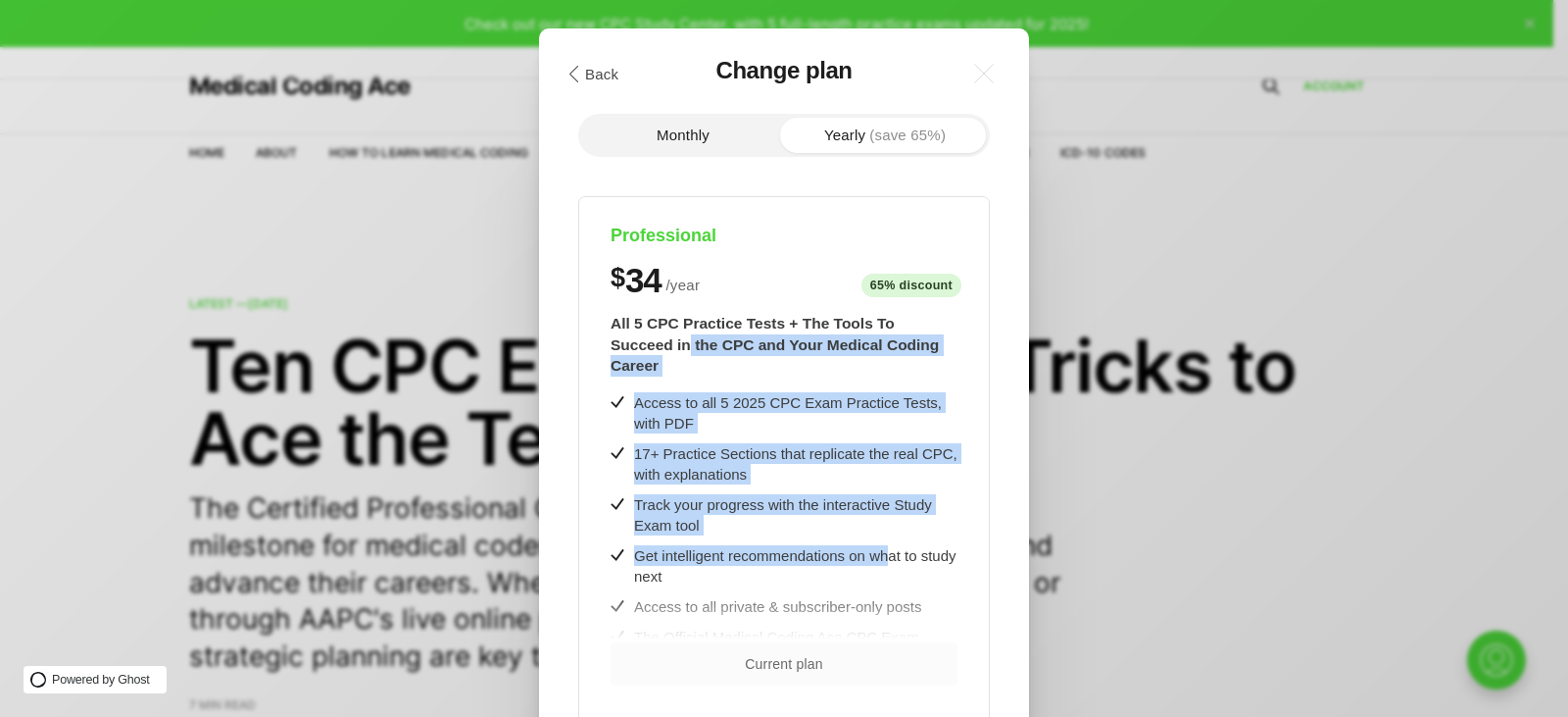
drag, startPoint x: 893, startPoint y: 524, endPoint x: 960, endPoint y: 309, distance: 225.2
click at [960, 309] on div "Professional $ 34 / year 65% discount $8/month All 5 CPC Practice Tests + The T…" at bounding box center [784, 606] width 412 height 821
click at [868, 521] on div "Access to all 5 2025 CPC Exam Practice Tests, with PDF 17+ Practice Sections th…" at bounding box center [784, 641] width 347 height 499
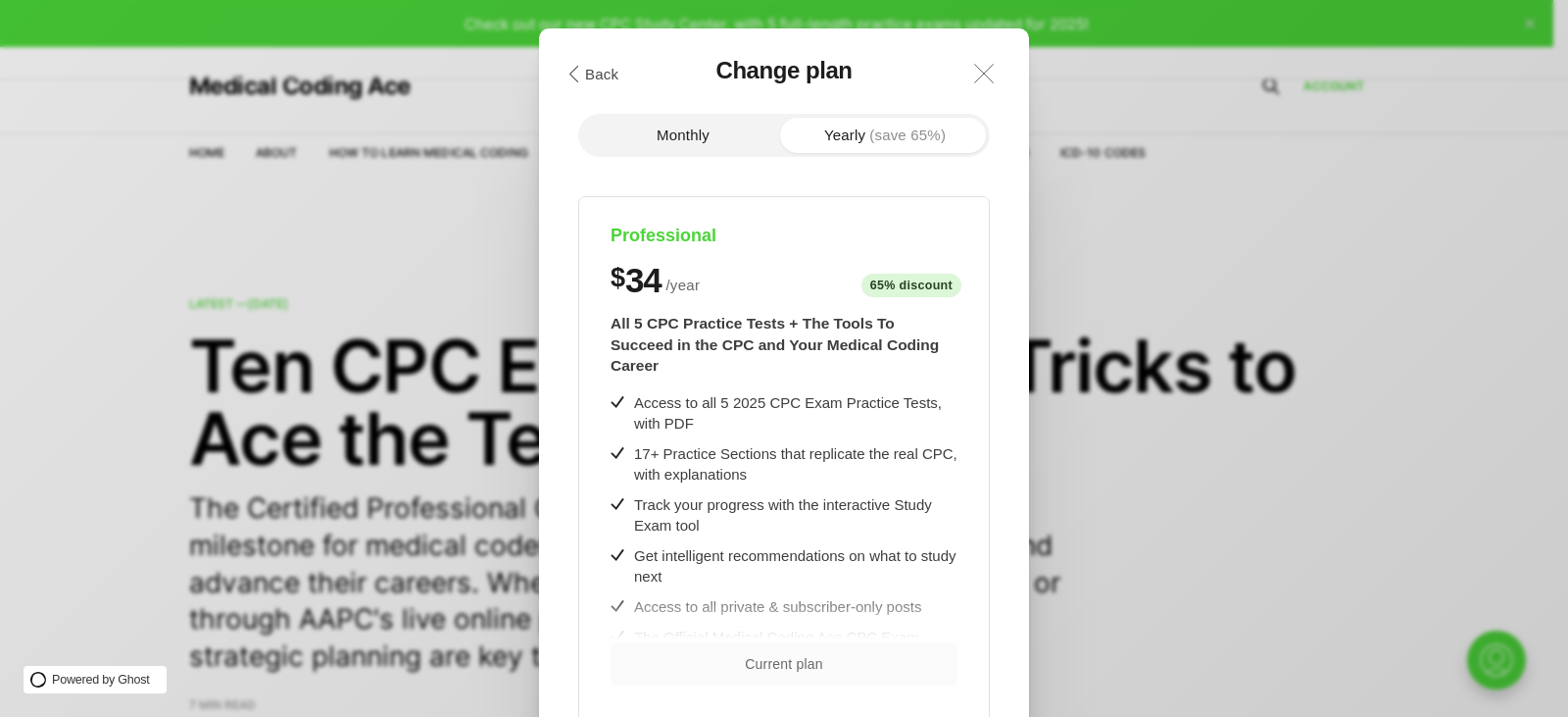
click at [982, 68] on icon ".a{fill:none;stroke:currentColor;stroke-linecap:round;stroke-linejoin:round;str…" at bounding box center [984, 73] width 43 height 43
